Goal: Information Seeking & Learning: Learn about a topic

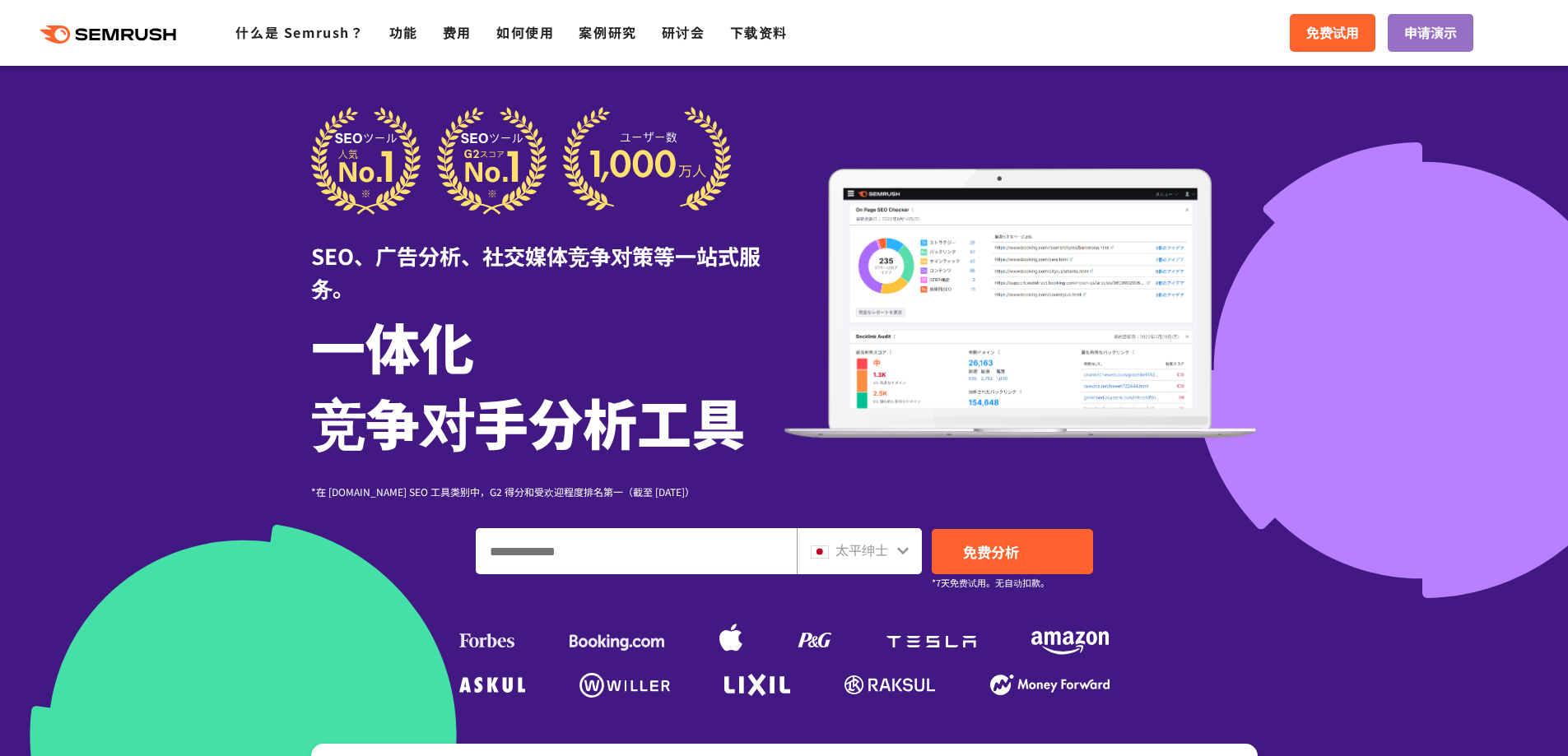
scroll to position [165, 0]
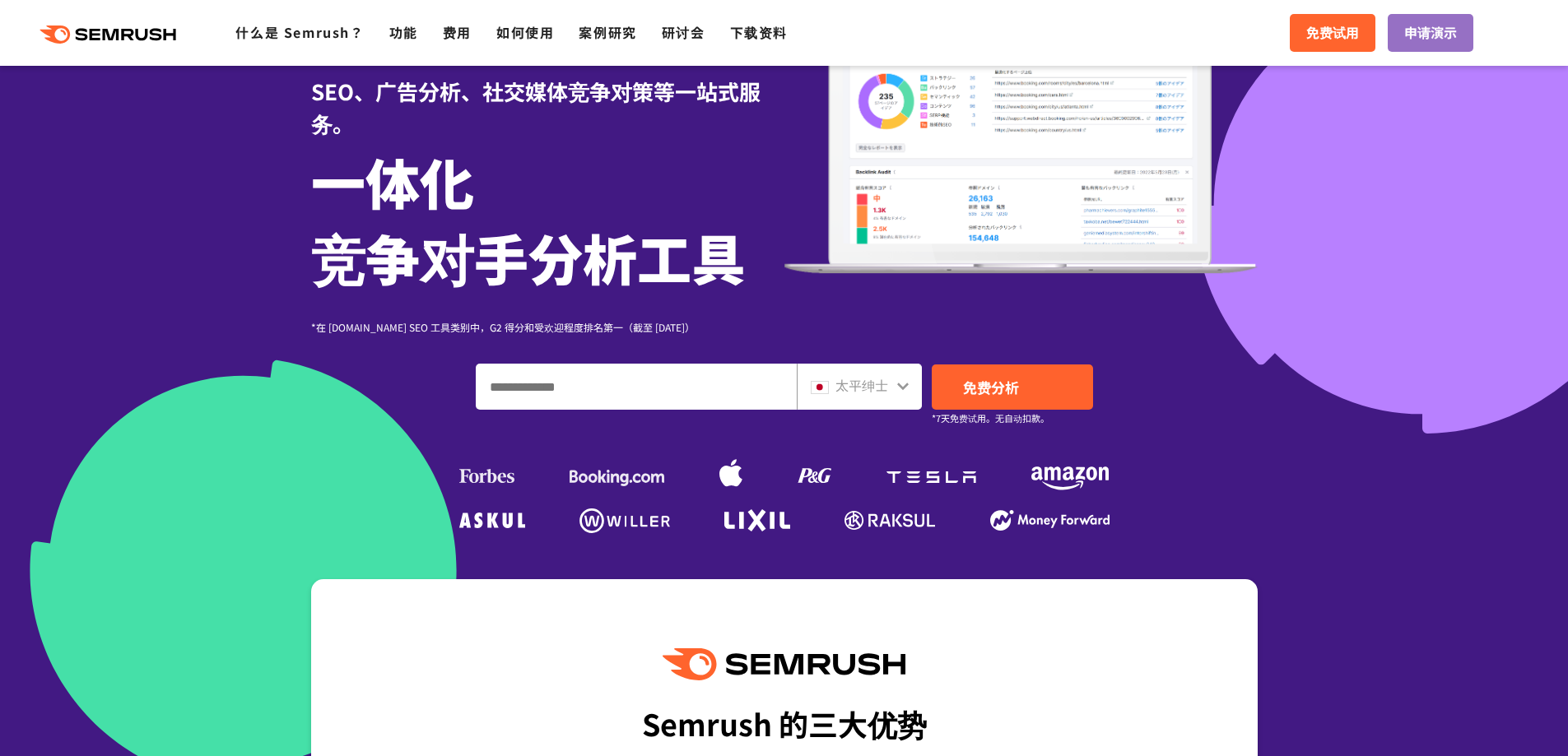
click at [582, 387] on input "输入域名、关键字或 URL" at bounding box center [636, 387] width 319 height 45
type input "***"
click at [1032, 392] on link "免费分析" at bounding box center [1012, 387] width 161 height 46
click at [863, 384] on font "太平绅士" at bounding box center [862, 385] width 52 height 19
click at [901, 388] on icon at bounding box center [902, 386] width 12 height 8
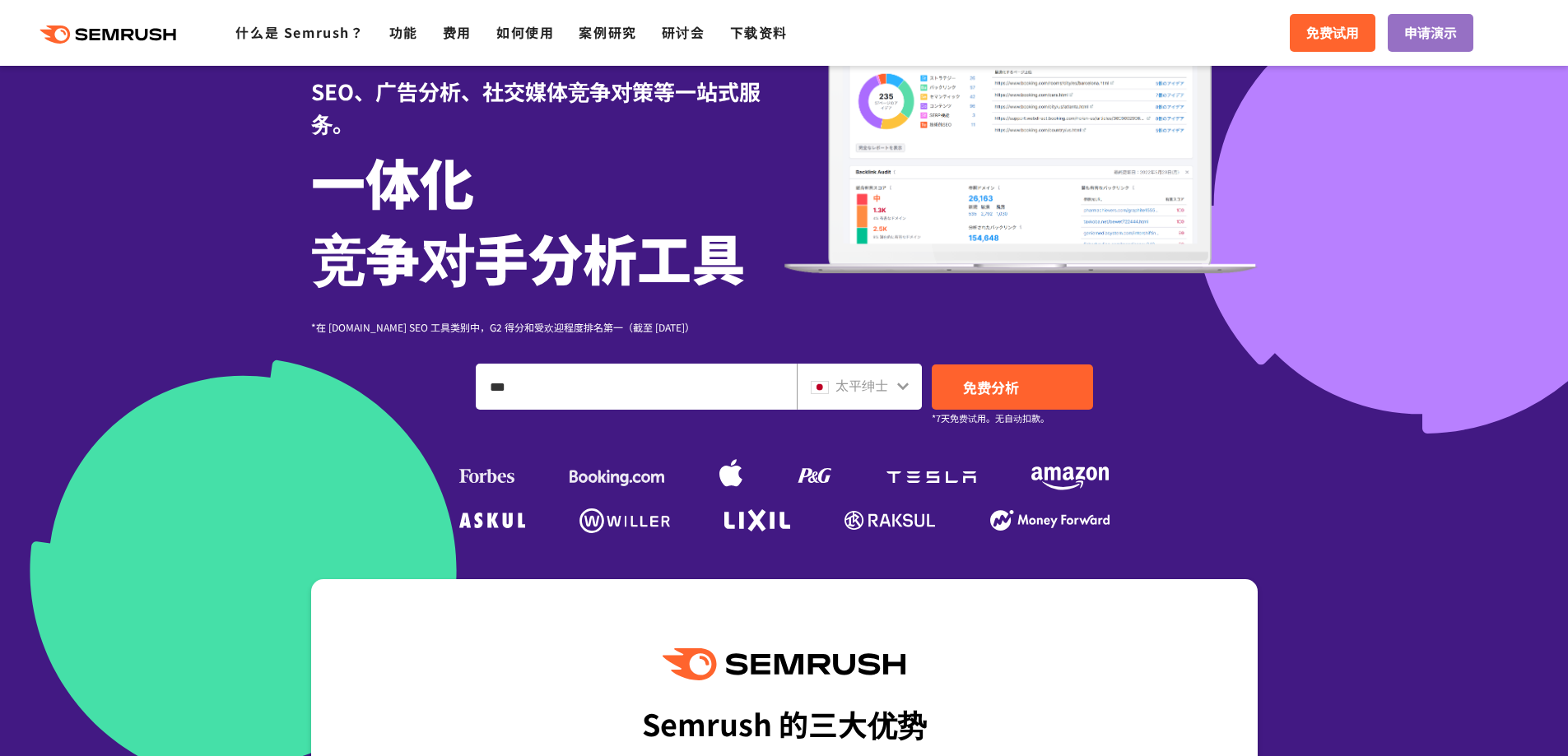
click at [908, 382] on icon at bounding box center [903, 386] width 14 height 14
click at [902, 387] on icon at bounding box center [902, 386] width 12 height 8
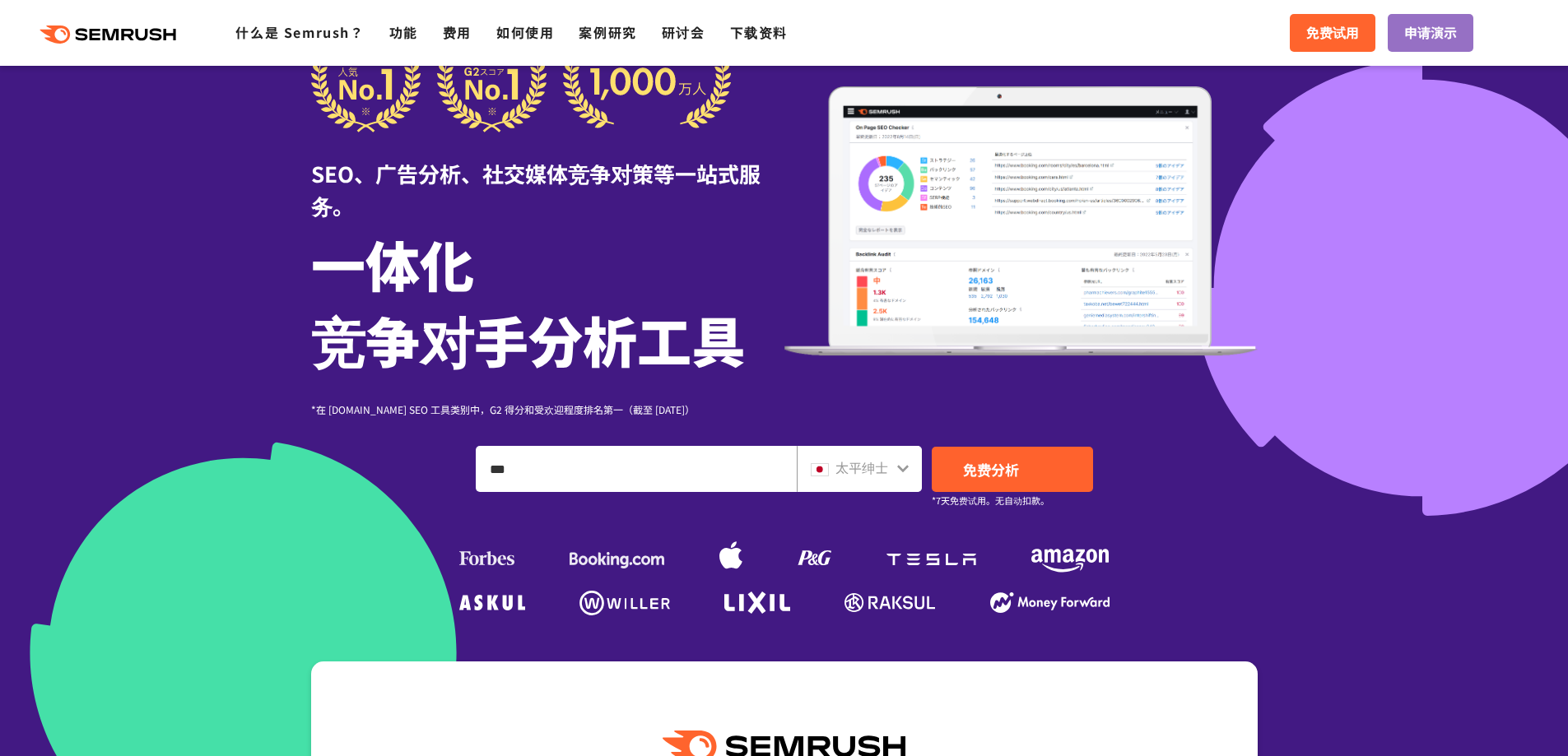
scroll to position [0, 0]
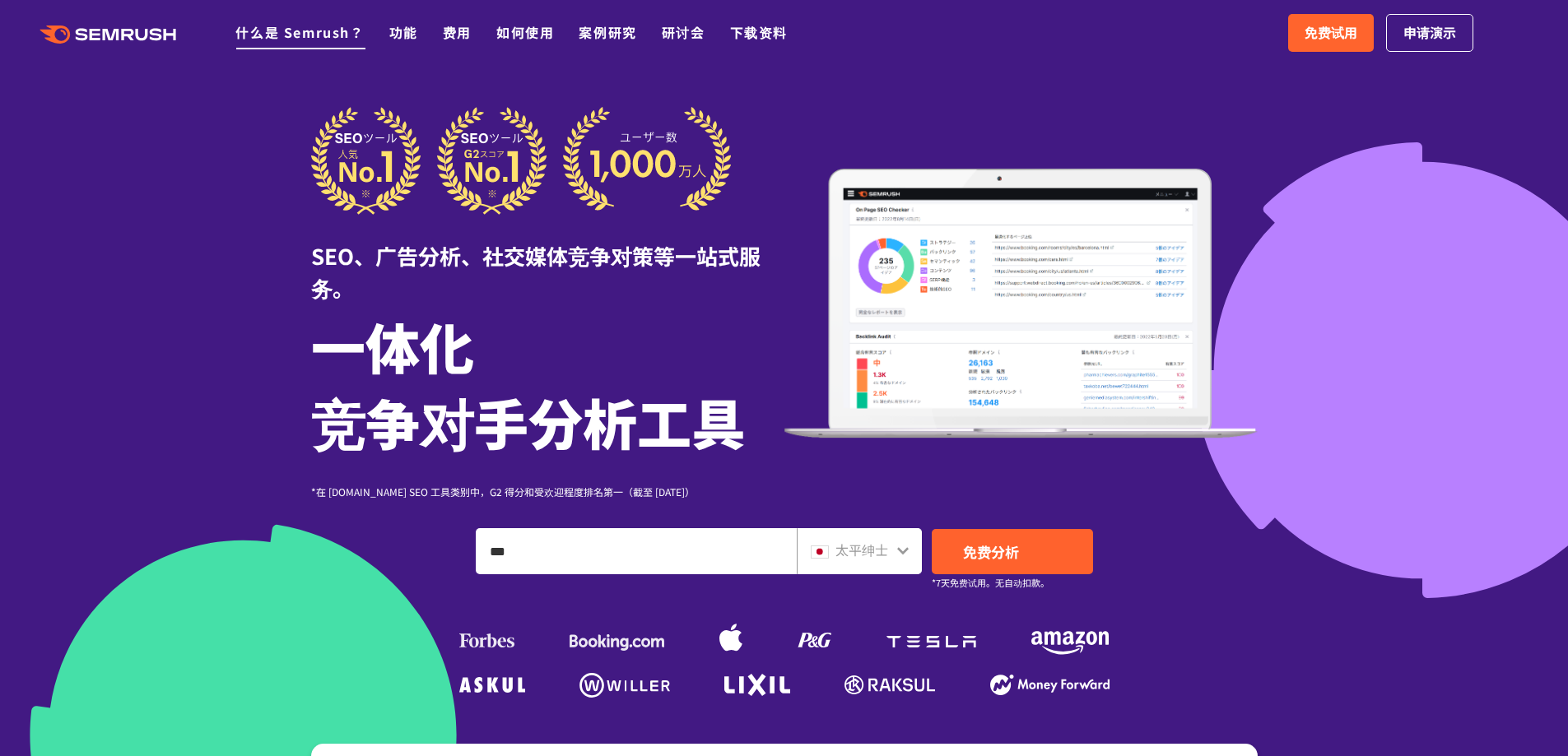
click at [274, 27] on font "什么是 Semrush？" at bounding box center [300, 32] width 128 height 19
